Goal: Find specific page/section: Find specific page/section

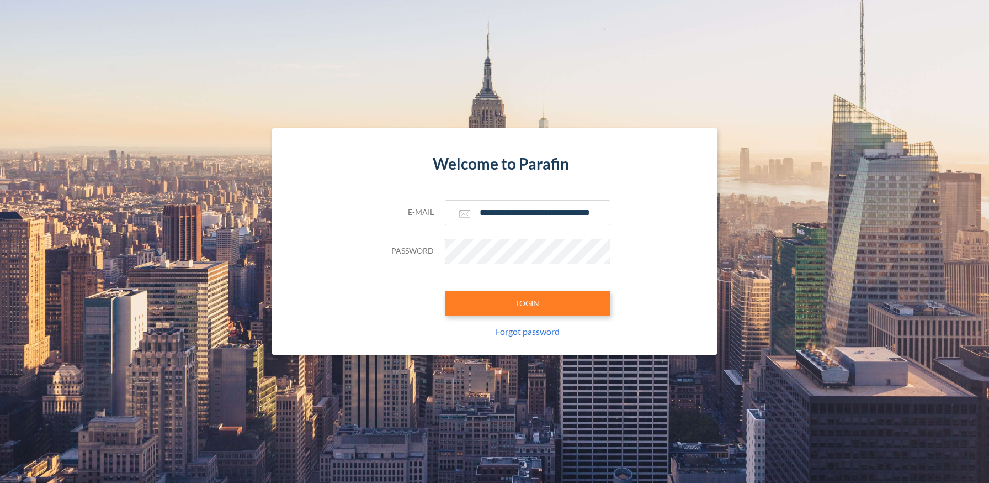
type input "**********"
click at [527, 303] on button "LOGIN" at bounding box center [528, 302] width 166 height 25
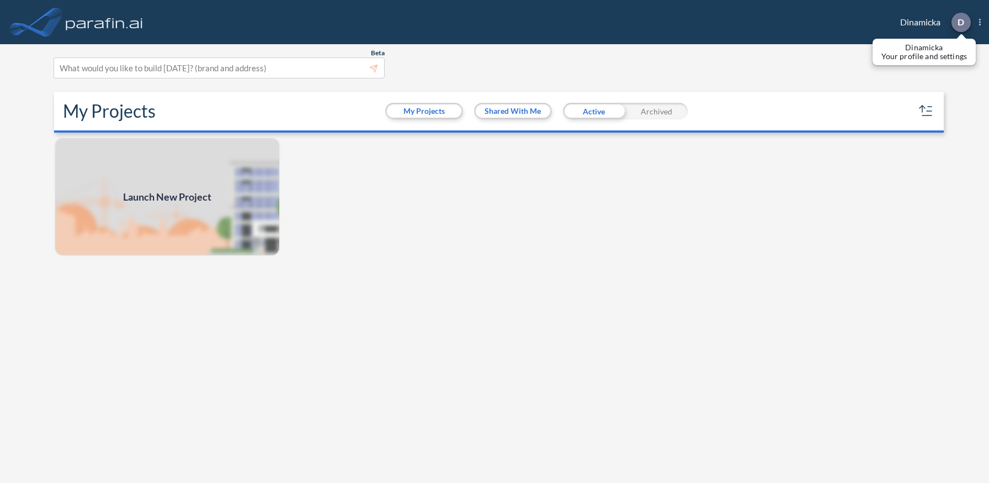
click at [961, 22] on p "D" at bounding box center [961, 22] width 7 height 10
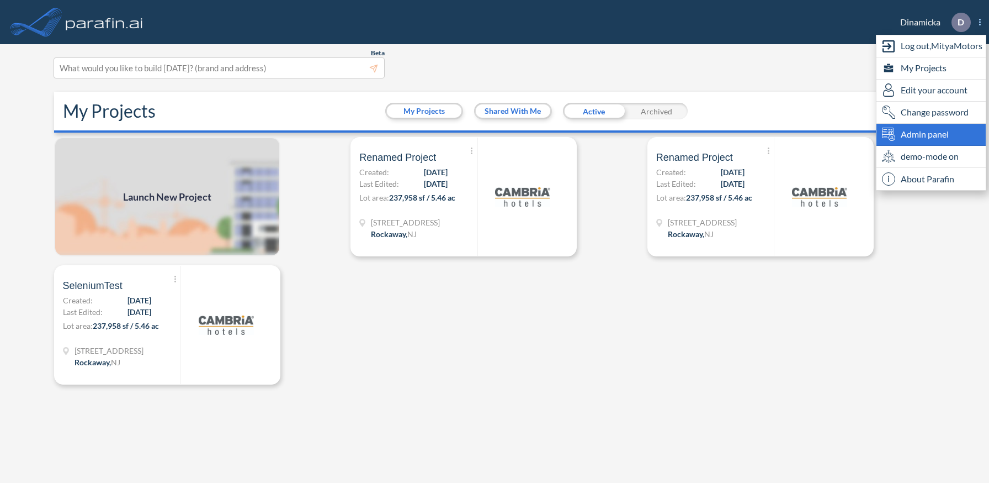
click at [931, 134] on span "Admin panel" at bounding box center [925, 134] width 48 height 13
